Goal: Task Accomplishment & Management: Manage account settings

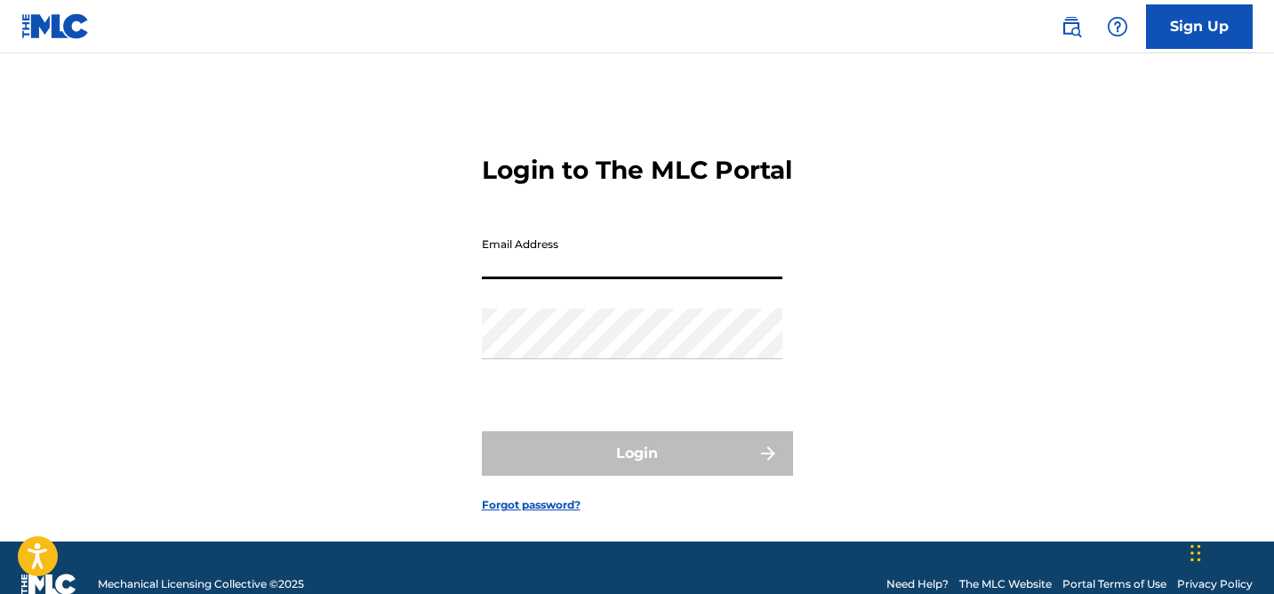
click at [545, 279] on input "Email Address" at bounding box center [632, 253] width 300 height 51
type input "[EMAIL_ADDRESS][DOMAIN_NAME]"
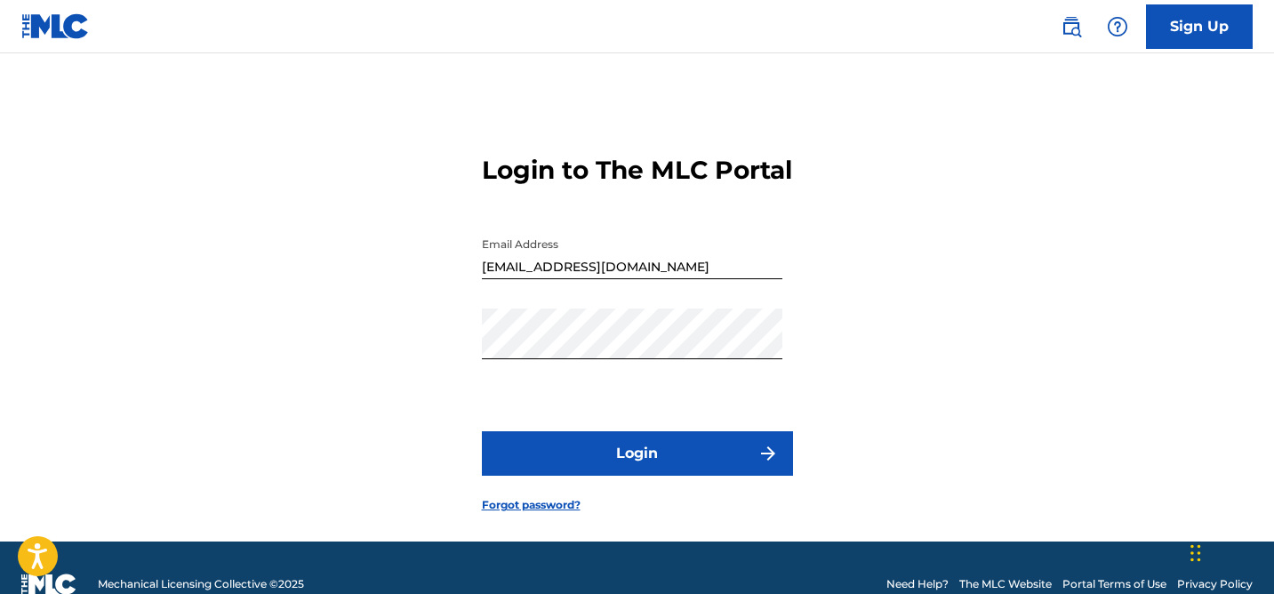
click at [547, 476] on button "Login" at bounding box center [637, 453] width 311 height 44
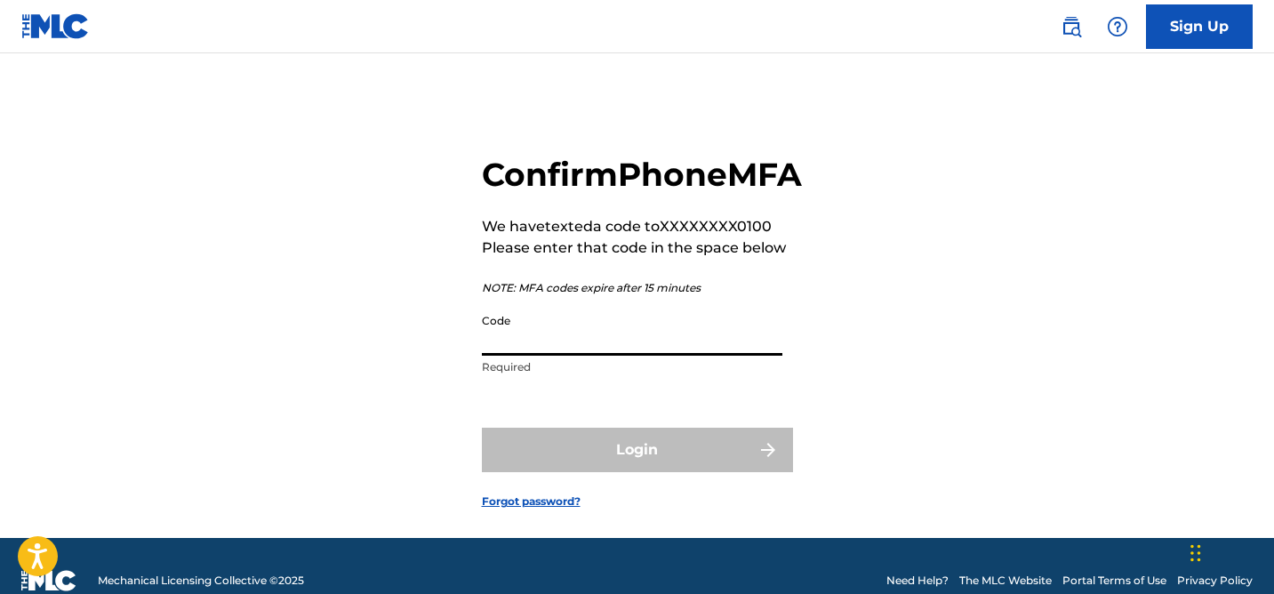
click at [550, 356] on input "Code" at bounding box center [632, 330] width 300 height 51
paste input "602626"
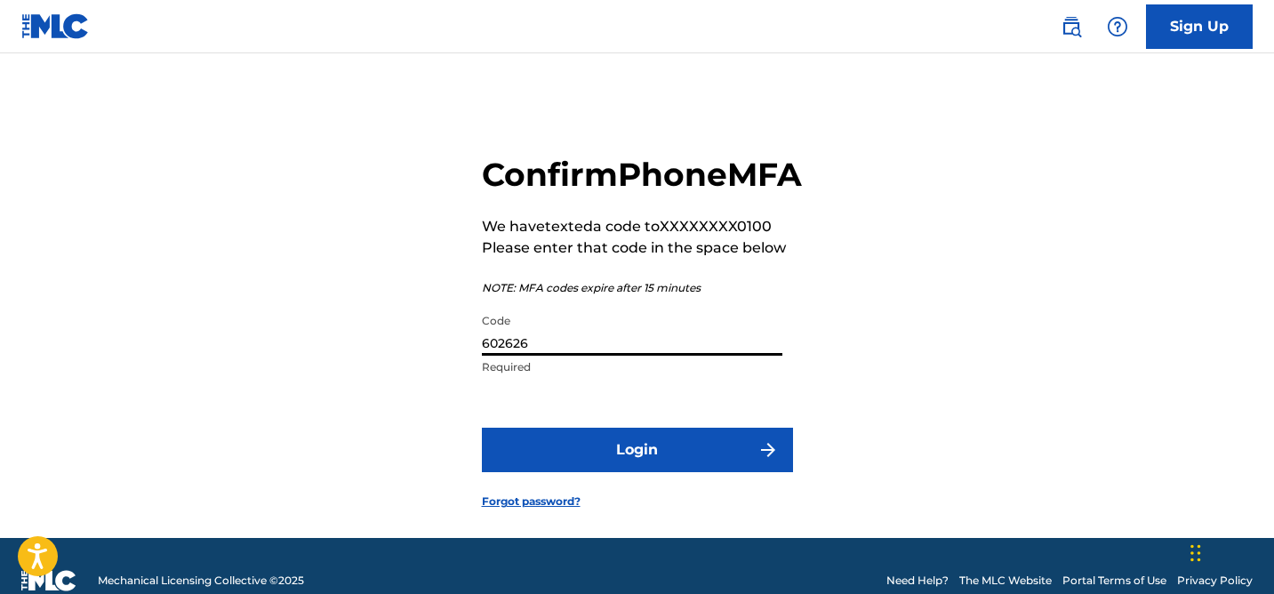
type input "602626"
click at [549, 472] on button "Login" at bounding box center [637, 450] width 311 height 44
